Goal: Information Seeking & Learning: Find specific page/section

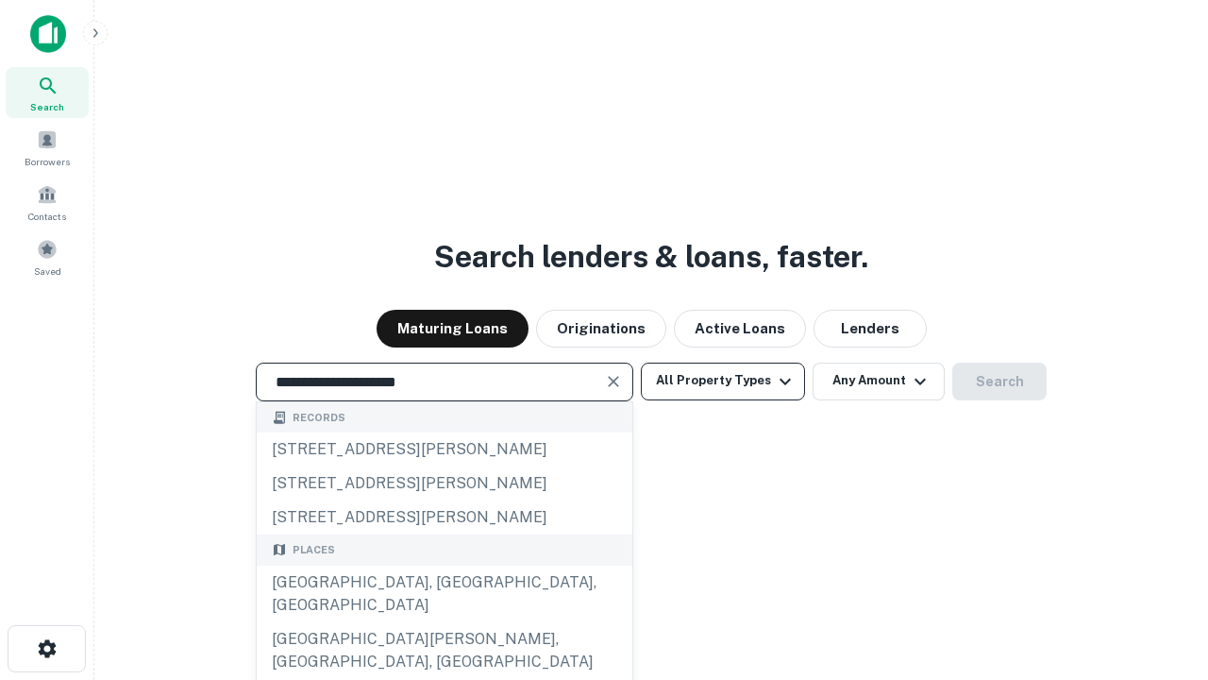
click at [444, 622] on div "[GEOGRAPHIC_DATA], [GEOGRAPHIC_DATA], [GEOGRAPHIC_DATA]" at bounding box center [445, 593] width 376 height 57
click at [723, 380] on button "All Property Types" at bounding box center [723, 381] width 164 height 38
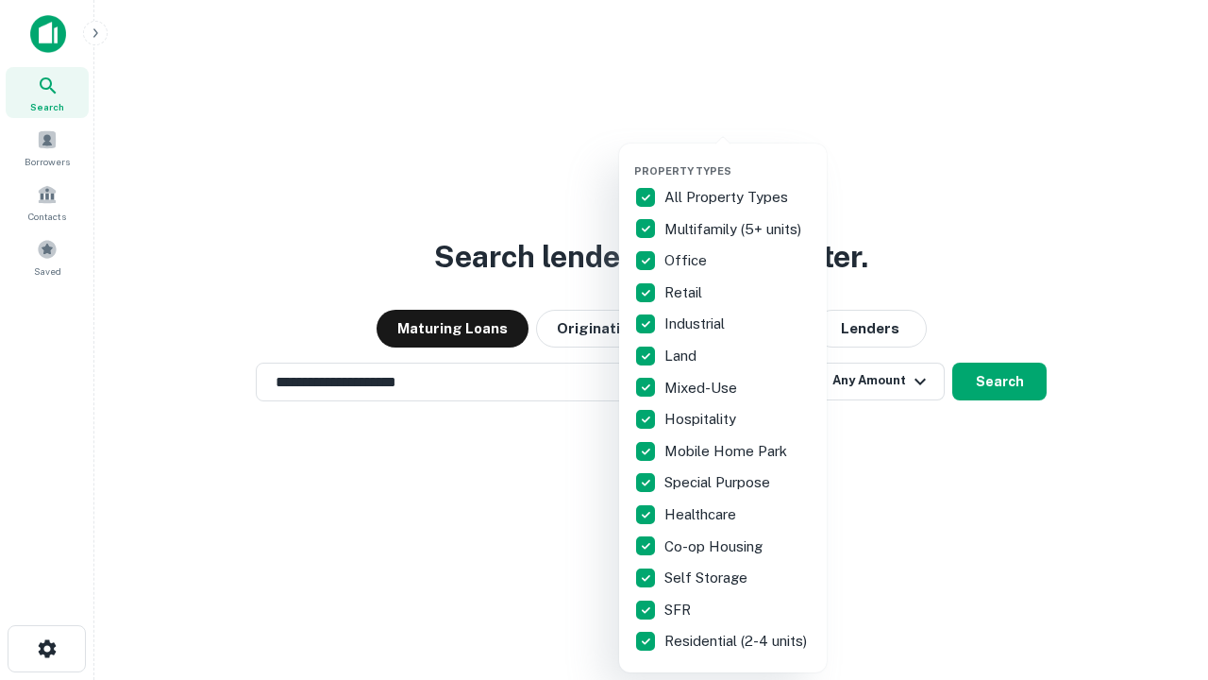
type input "**********"
click at [738, 159] on button "button" at bounding box center [738, 159] width 208 height 1
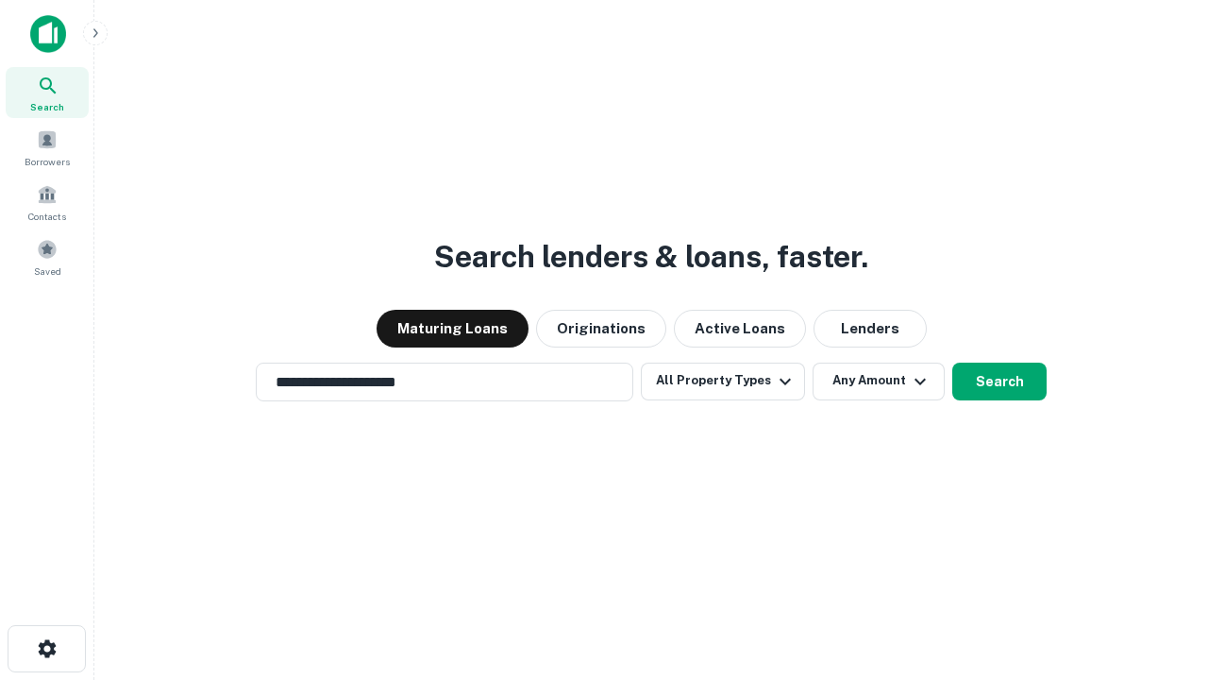
scroll to position [11, 227]
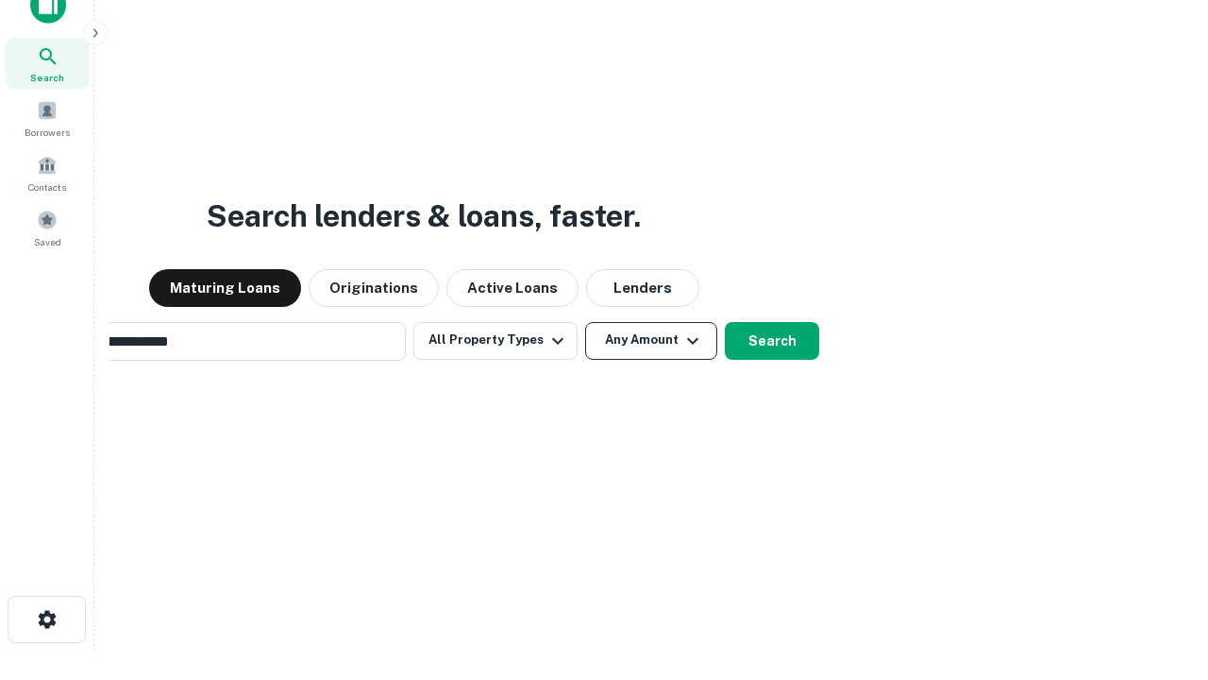
click at [585, 322] on button "Any Amount" at bounding box center [651, 341] width 132 height 38
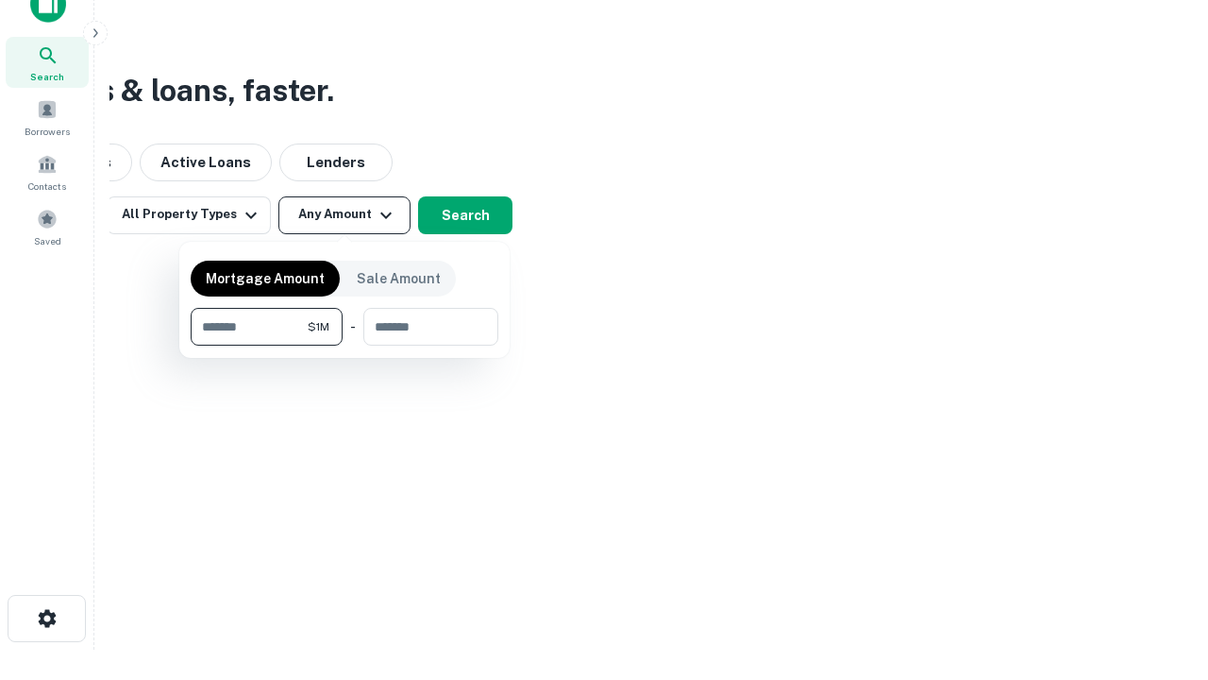
type input "*******"
click at [345, 345] on button "button" at bounding box center [345, 345] width 308 height 1
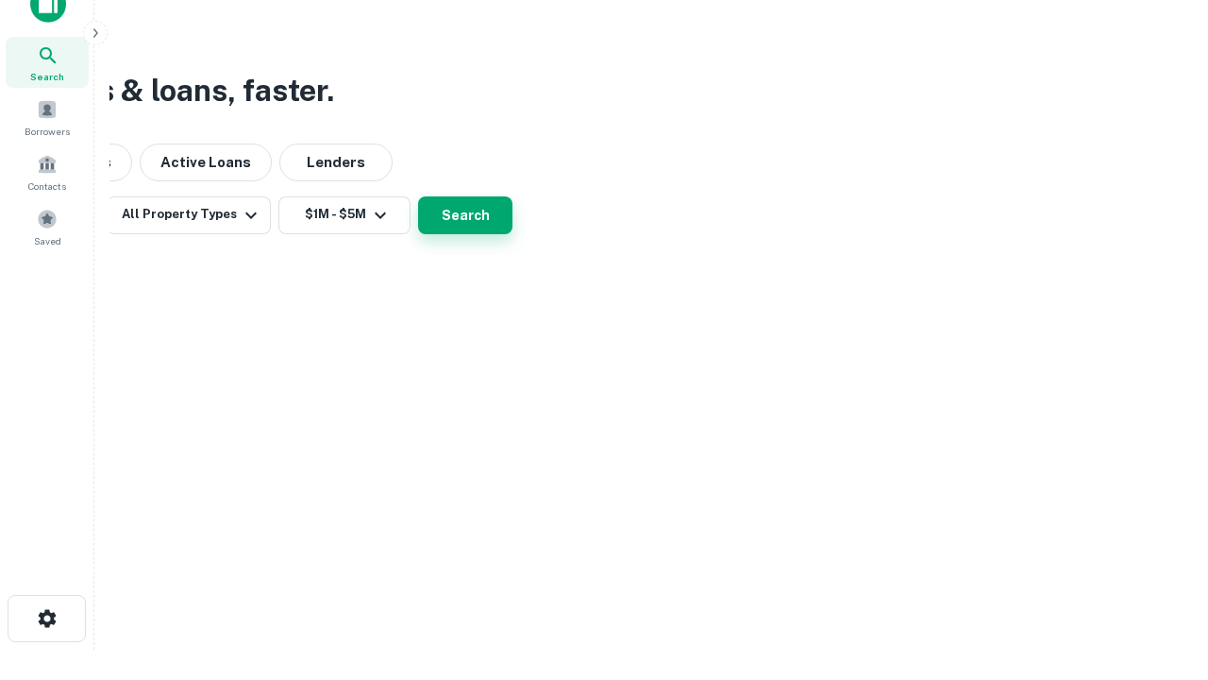
click at [513, 234] on button "Search" at bounding box center [465, 215] width 94 height 38
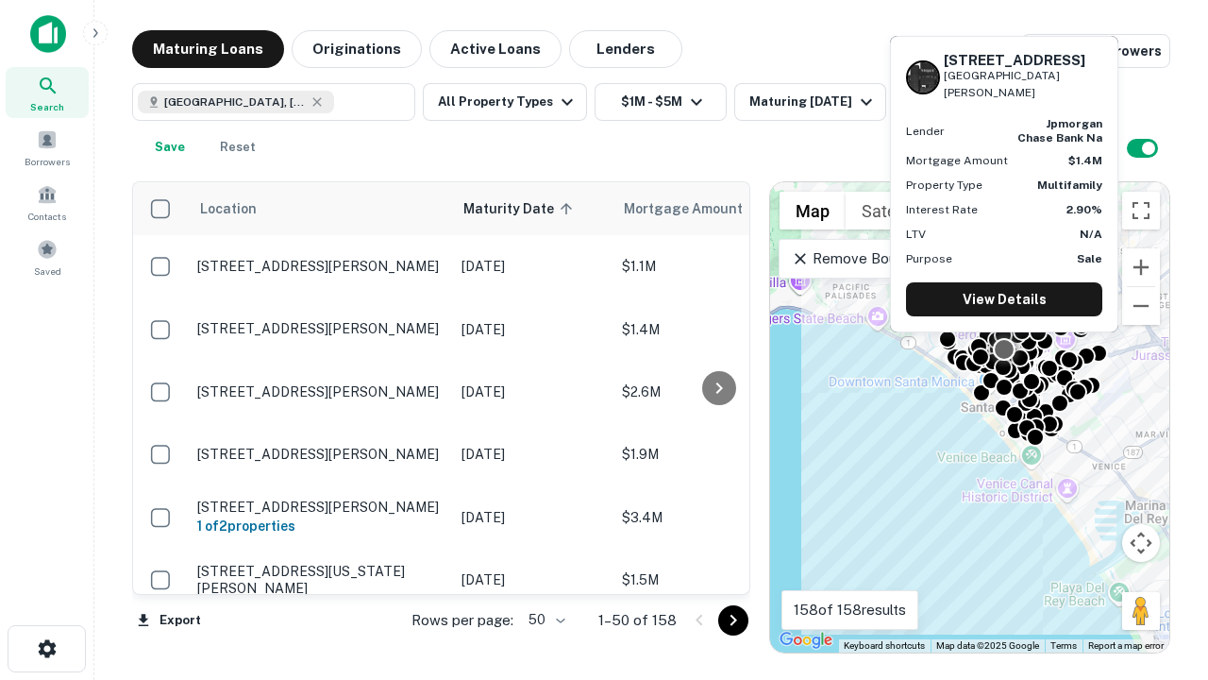
click at [544, 619] on body "Search Borrowers Contacts Saved Maturing Loans Originations Active Loans Lender…" at bounding box center [604, 340] width 1208 height 680
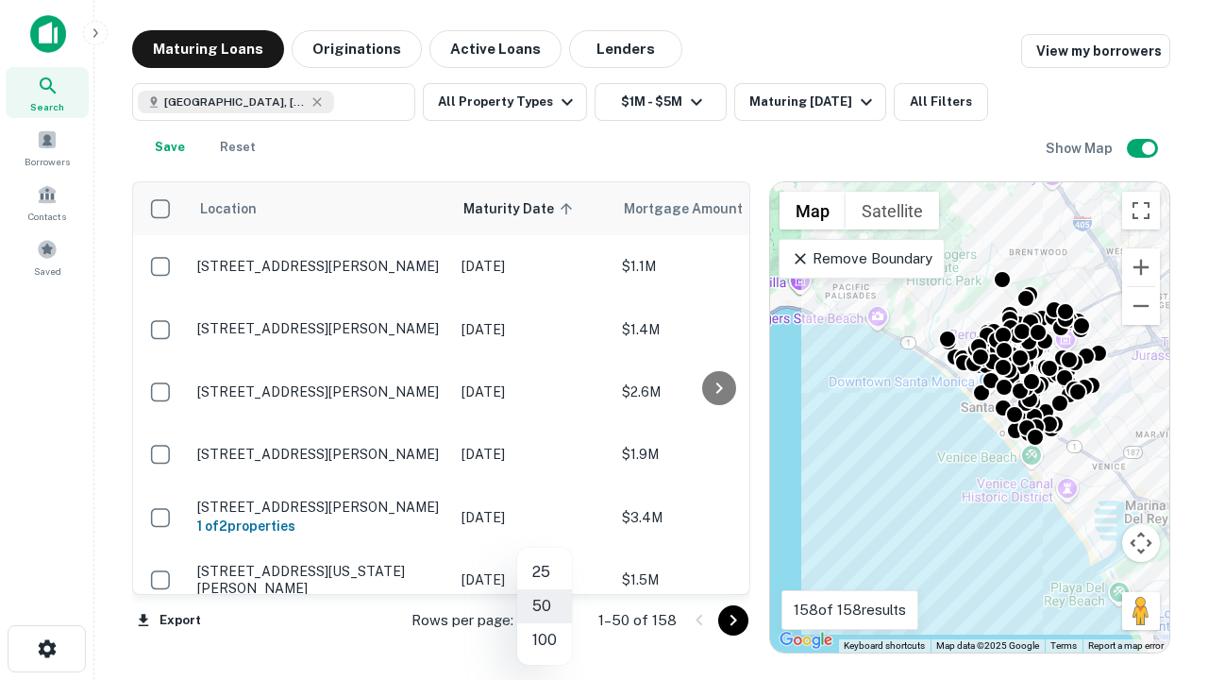
click at [545, 572] on li "25" at bounding box center [544, 572] width 55 height 34
